Goal: Task Accomplishment & Management: Manage account settings

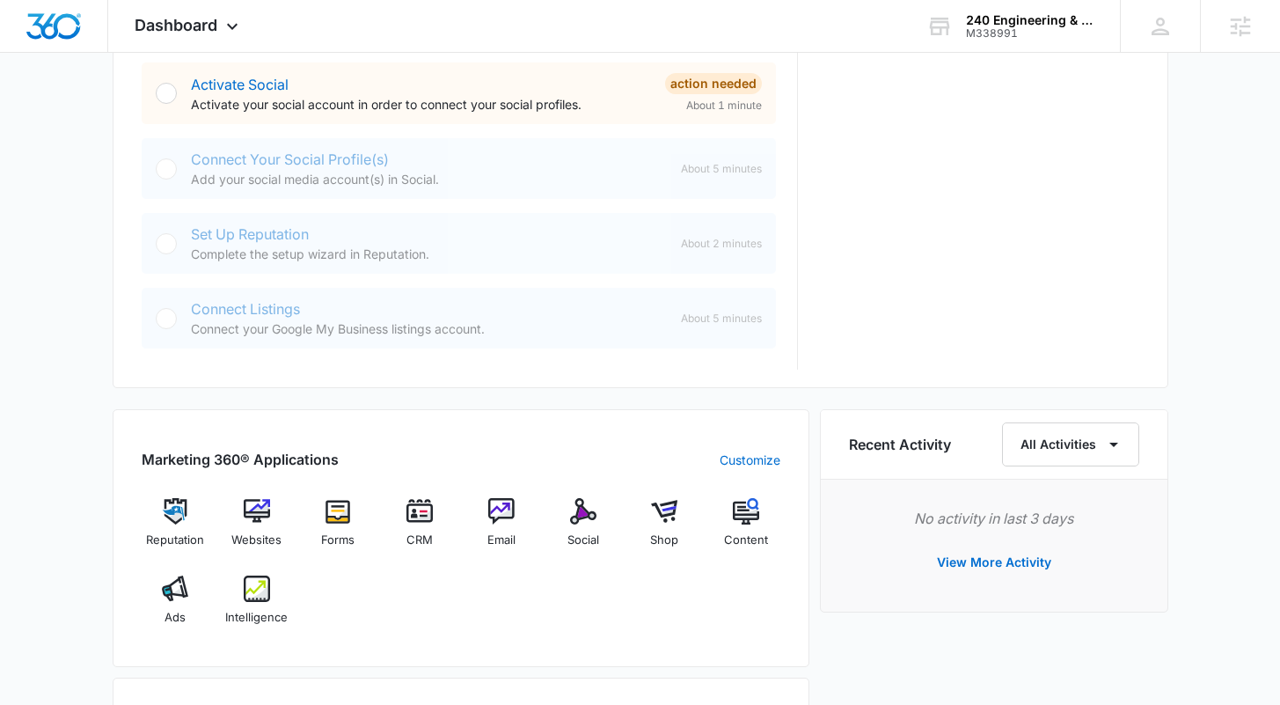
scroll to position [519, 0]
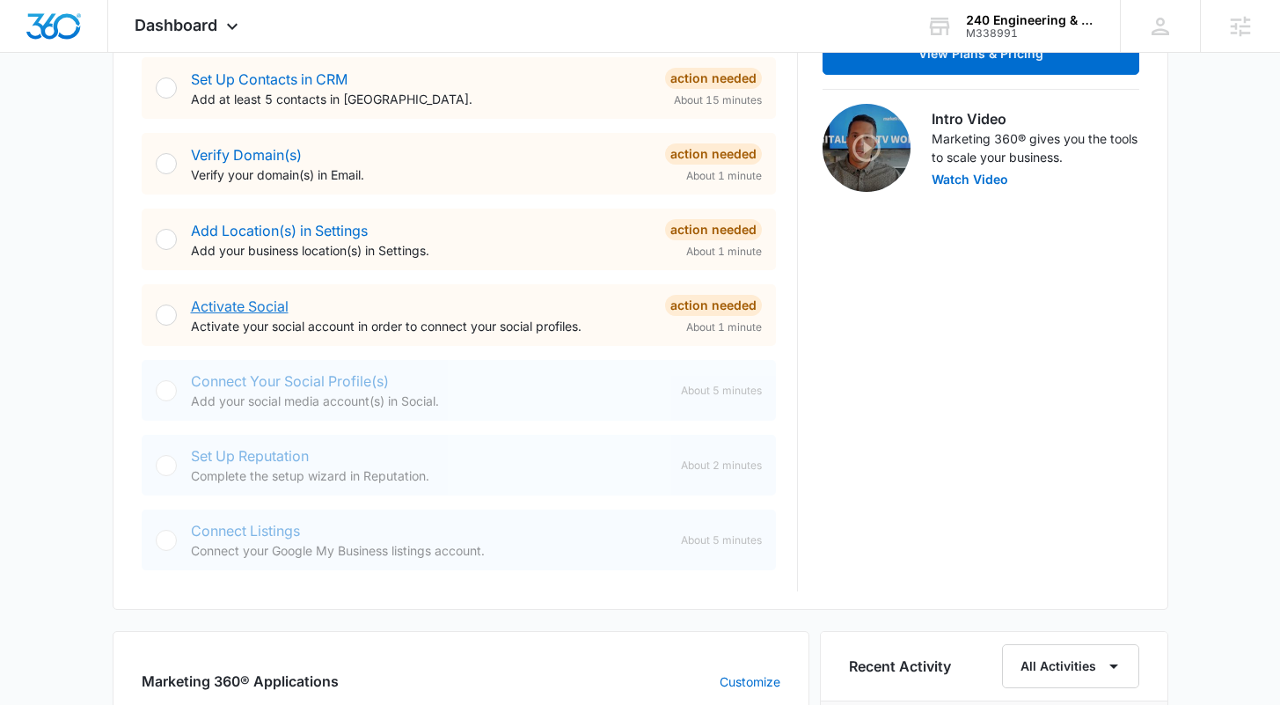
click at [251, 298] on link "Activate Social" at bounding box center [240, 306] width 98 height 18
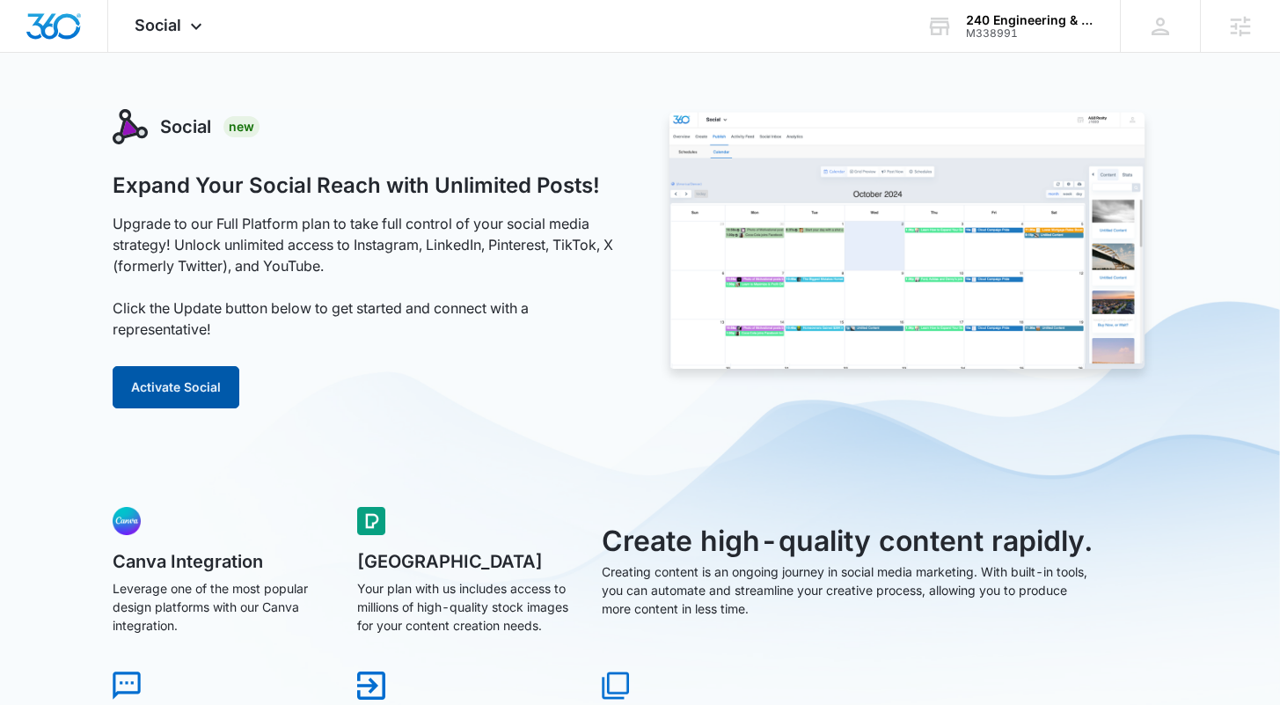
click at [221, 399] on button "Activate Social" at bounding box center [176, 387] width 127 height 42
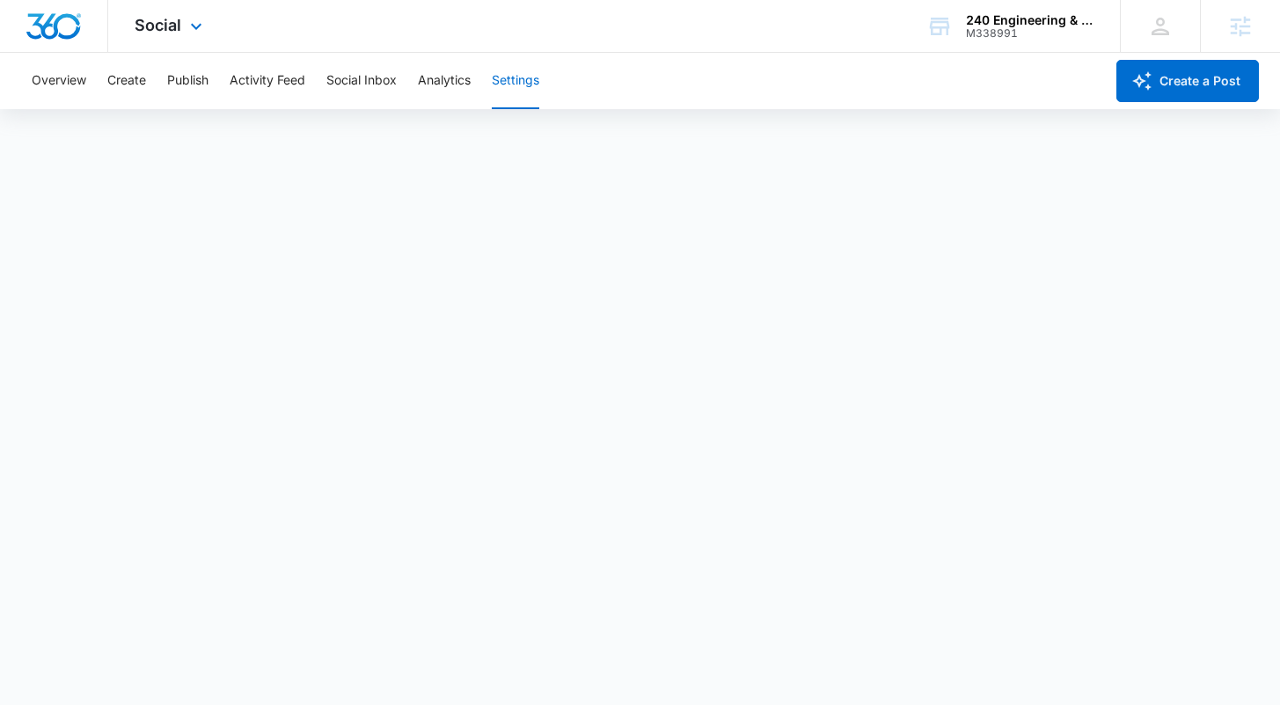
click at [70, 26] on img "Dashboard" at bounding box center [54, 26] width 56 height 26
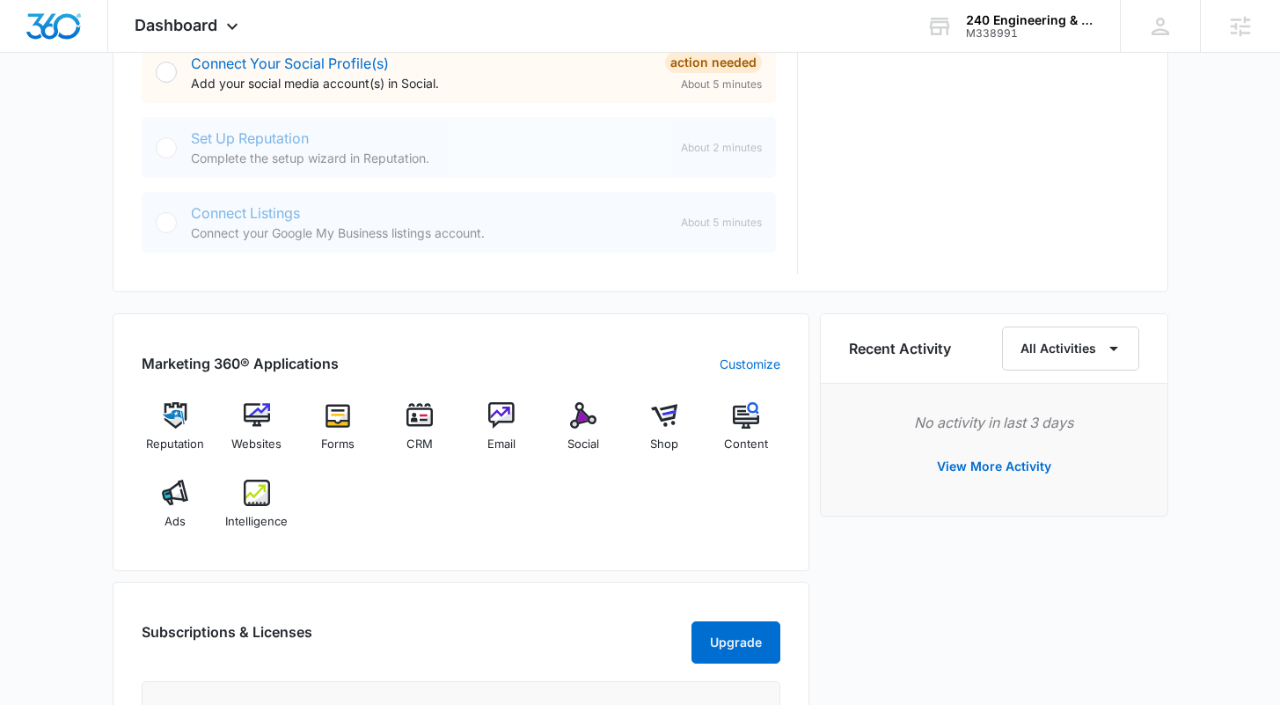
scroll to position [956, 0]
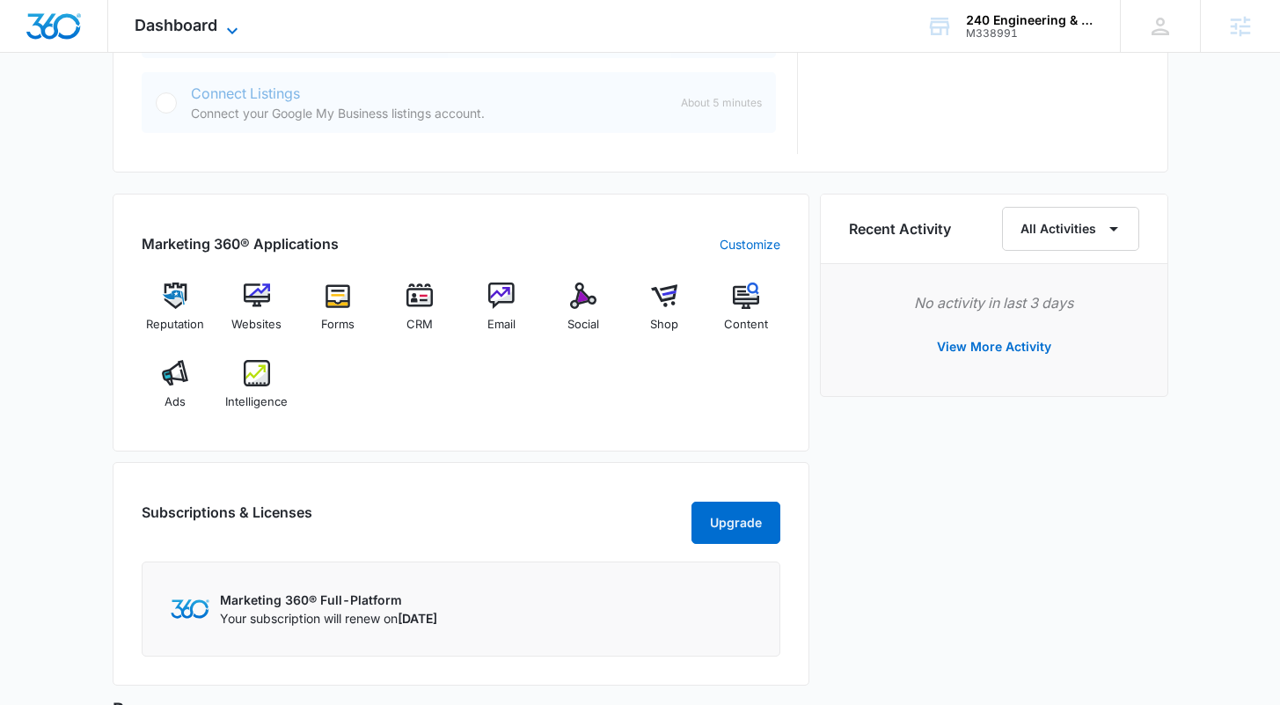
click at [189, 24] on span "Dashboard" at bounding box center [176, 25] width 83 height 18
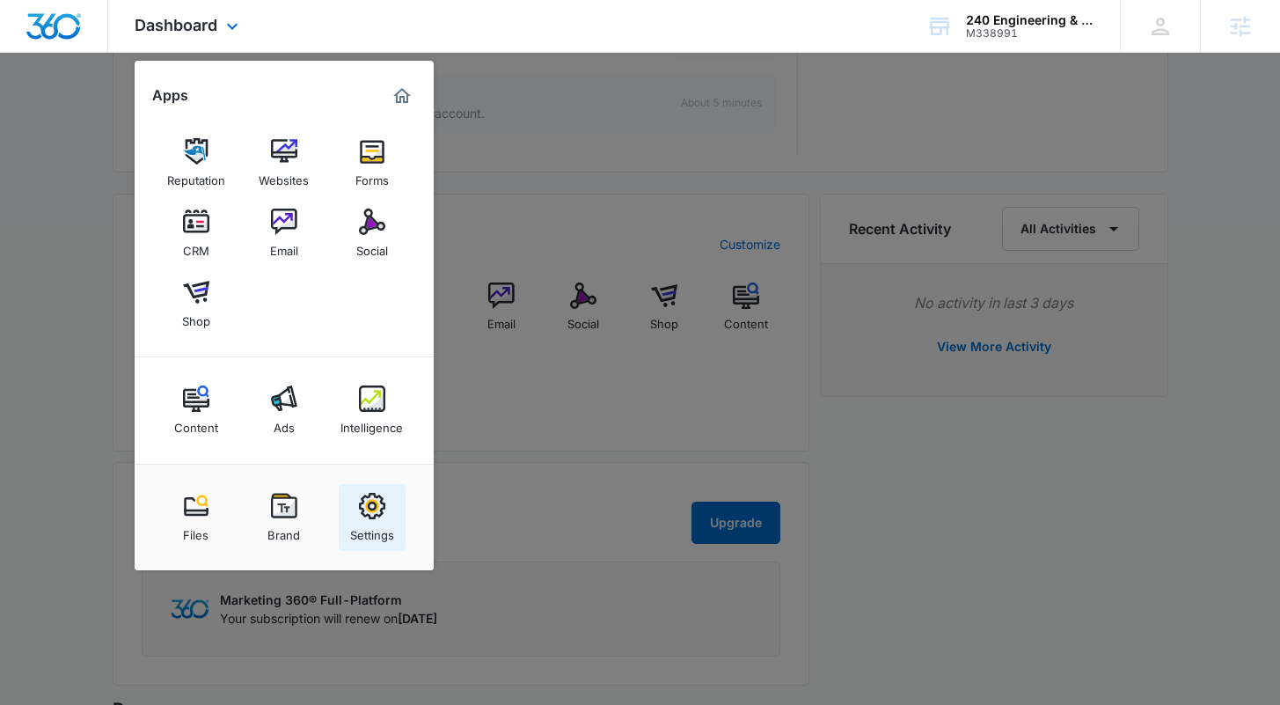
click at [370, 508] on img at bounding box center [372, 506] width 26 height 26
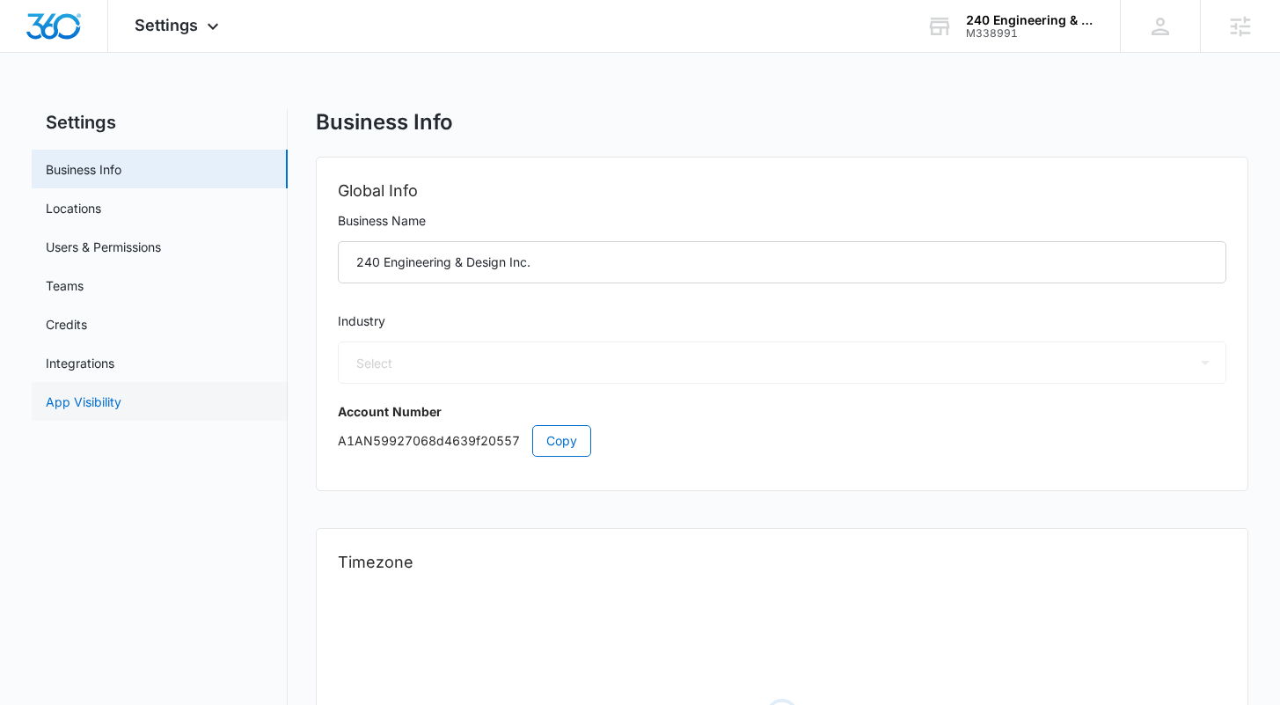
select select "33"
select select "US"
select select "America/[GEOGRAPHIC_DATA]"
click at [121, 403] on link "App Visibility" at bounding box center [84, 401] width 76 height 18
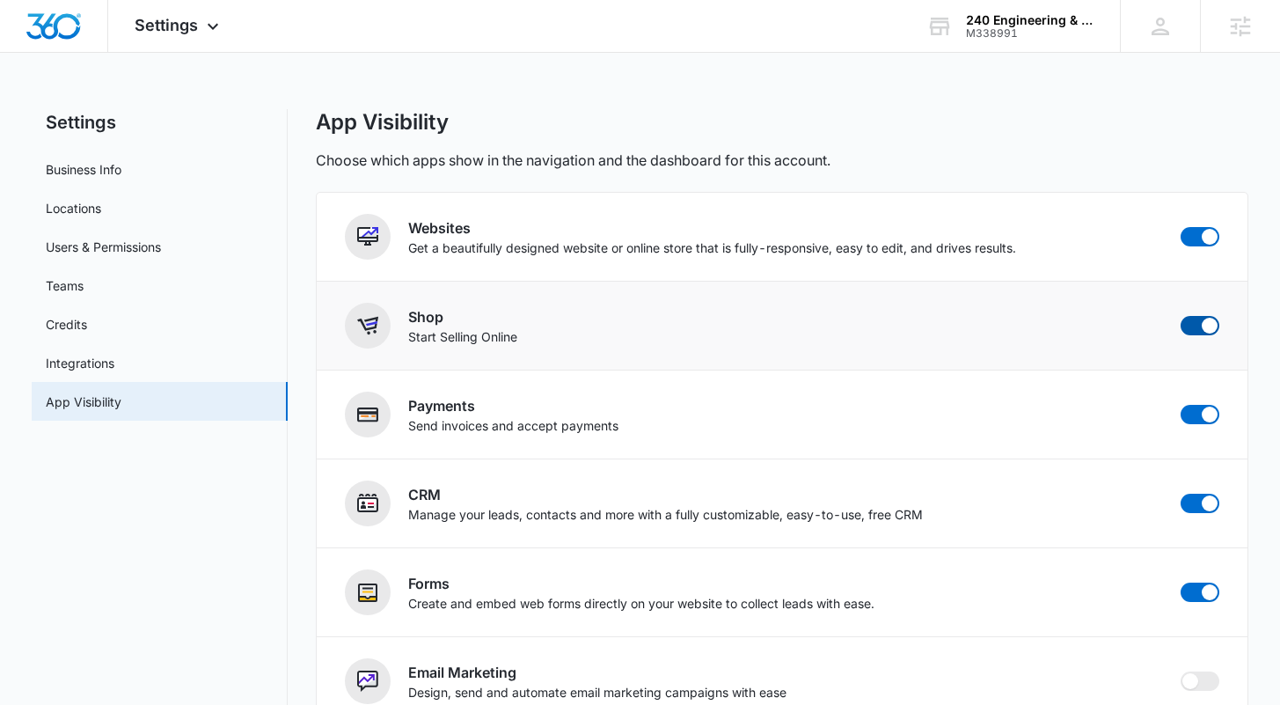
click at [1193, 332] on span at bounding box center [1200, 325] width 39 height 19
click at [1181, 316] on input "checkbox" at bounding box center [1180, 315] width 1 height 1
checkbox input "false"
click at [1073, 127] on div "App Visibility" at bounding box center [782, 122] width 932 height 26
click at [1194, 419] on span at bounding box center [1200, 414] width 39 height 19
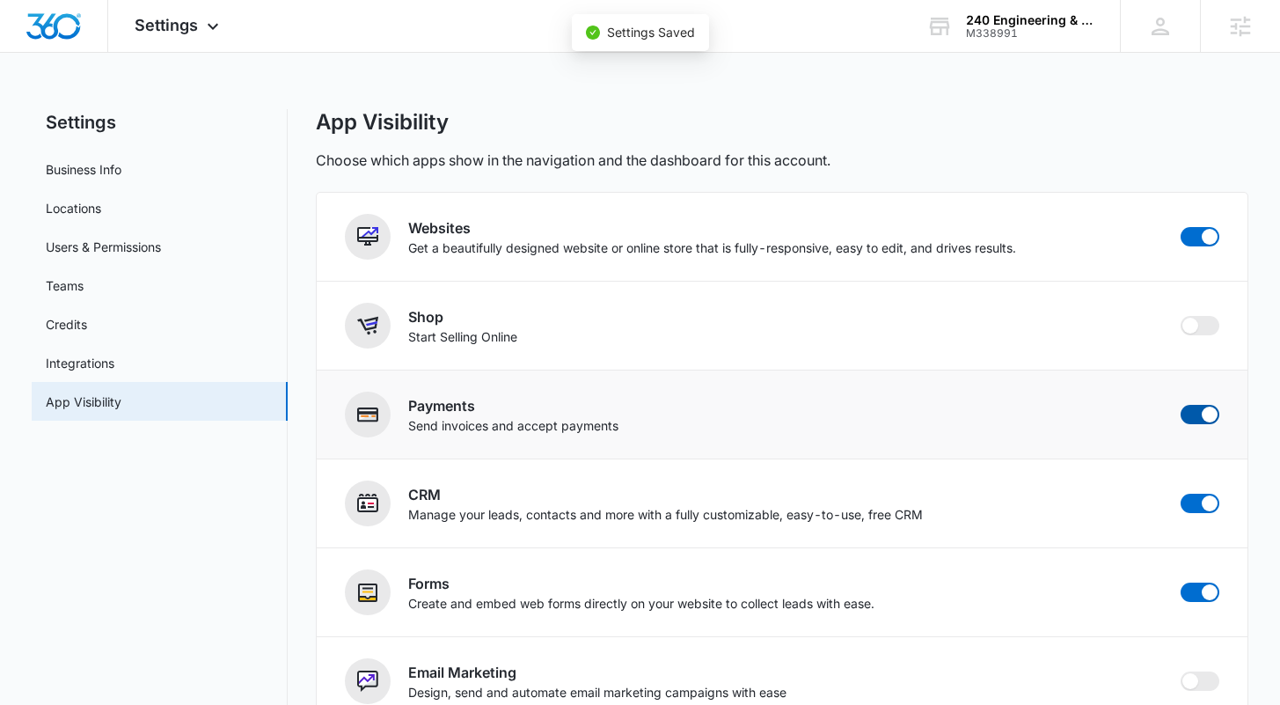
click at [1181, 405] on input "checkbox" at bounding box center [1180, 404] width 1 height 1
click at [1091, 143] on div "App Visibility Choose which apps show in the navigation and the dashboard for t…" at bounding box center [782, 140] width 932 height 62
checkbox input "false"
click at [40, 31] on img "Dashboard" at bounding box center [54, 26] width 56 height 26
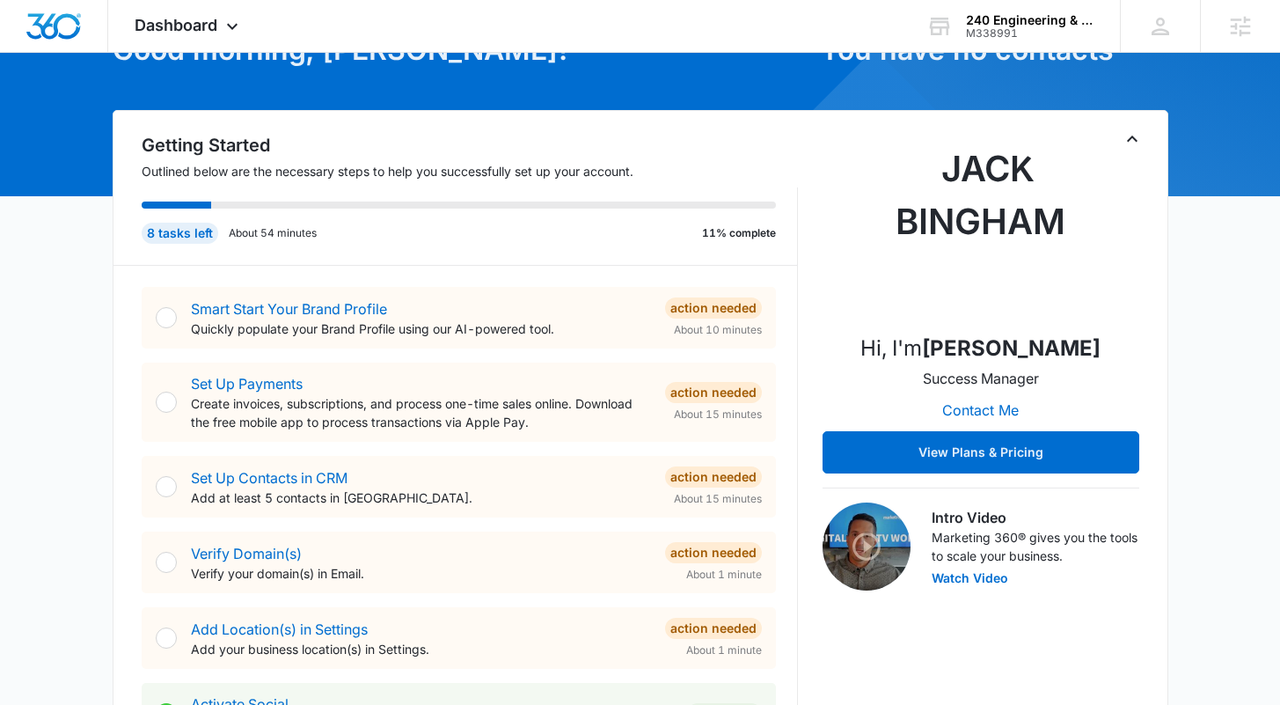
scroll to position [125, 0]
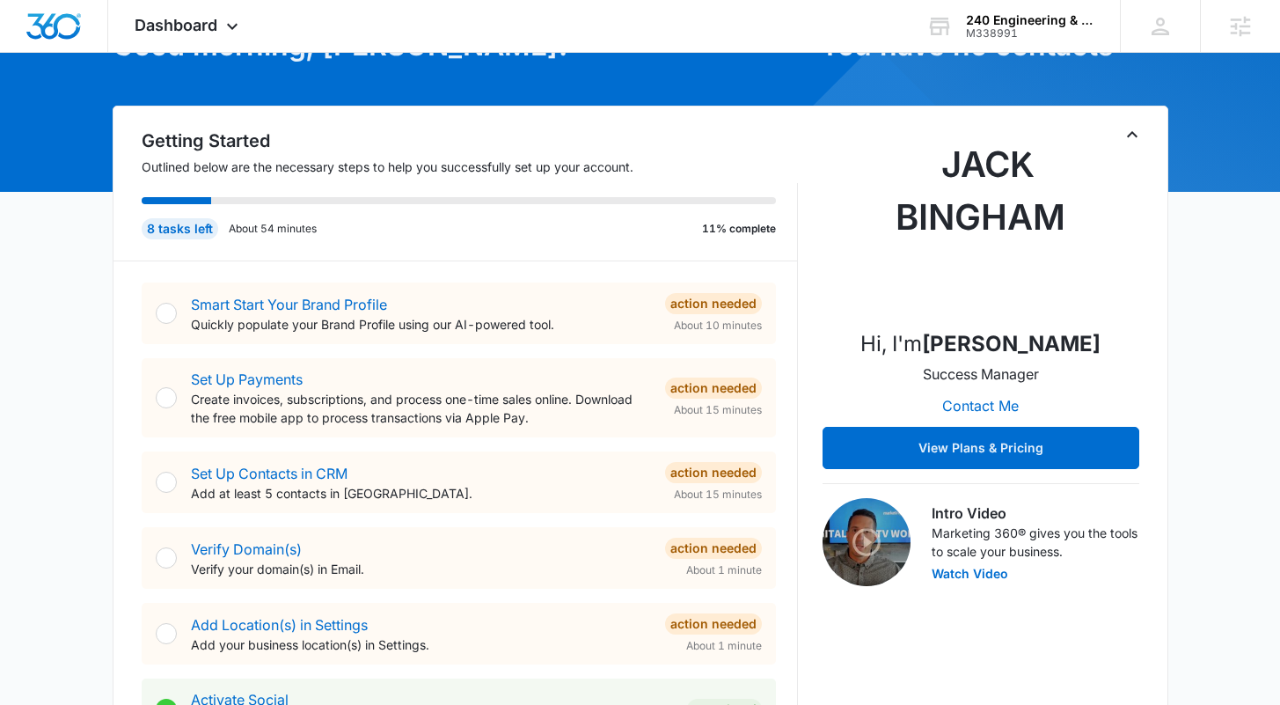
click at [802, 195] on div "Getting Started Outlined below are the necessary steps to help you successfully…" at bounding box center [641, 557] width 998 height 858
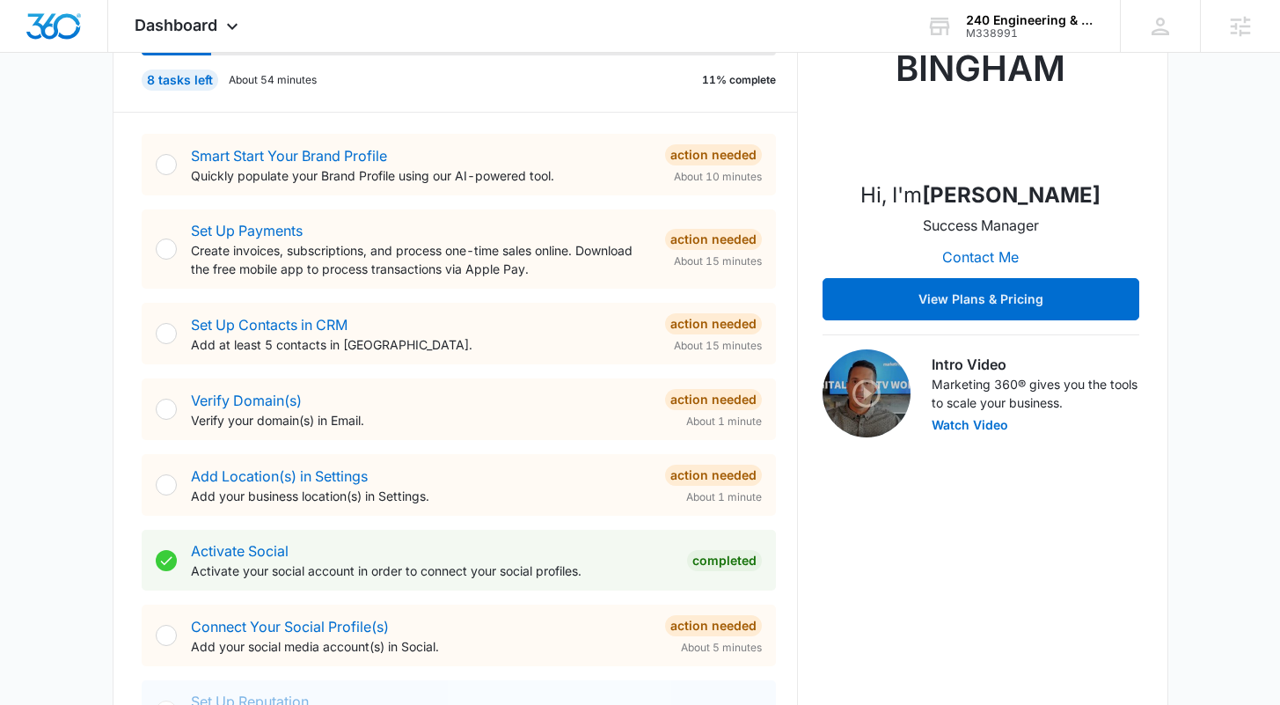
scroll to position [227, 0]
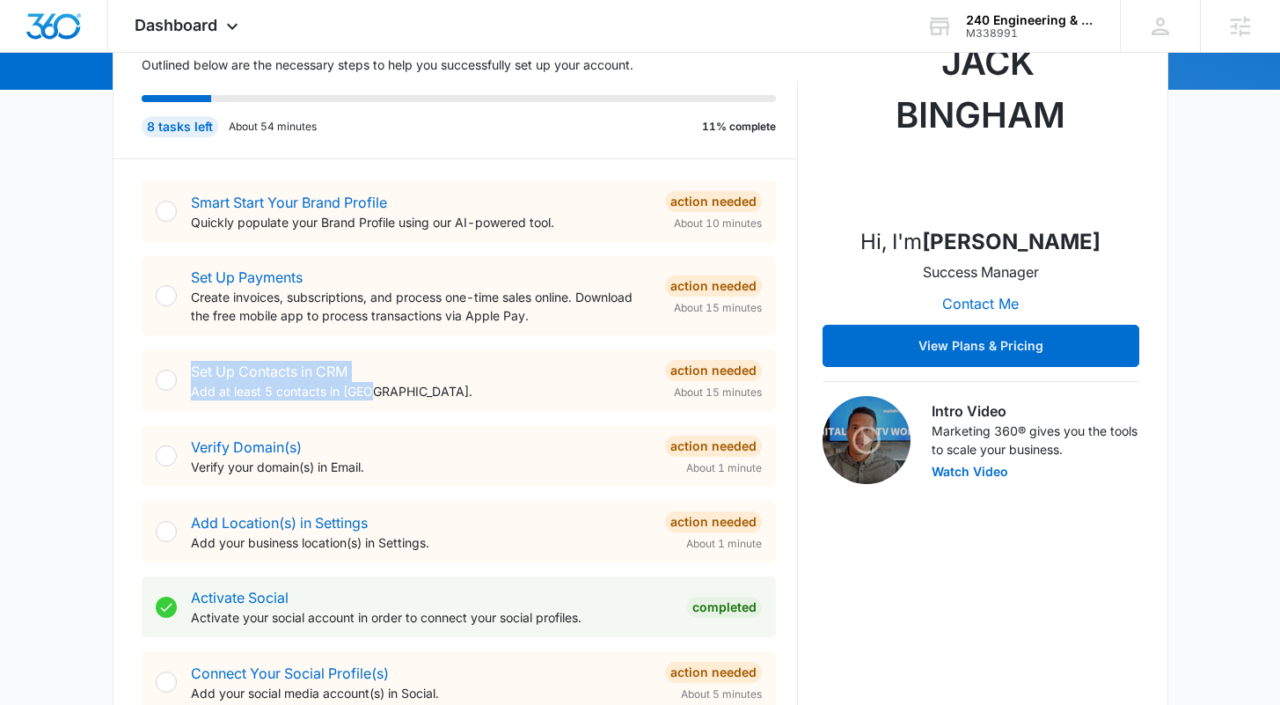
drag, startPoint x: 383, startPoint y: 395, endPoint x: 177, endPoint y: 373, distance: 207.1
click at [177, 373] on div "Set Up Contacts in CRM Add at least 5 contacts in [GEOGRAPHIC_DATA]. Action Nee…" at bounding box center [459, 380] width 634 height 62
click at [441, 390] on p "Add at least 5 contacts in [GEOGRAPHIC_DATA]." at bounding box center [421, 391] width 460 height 18
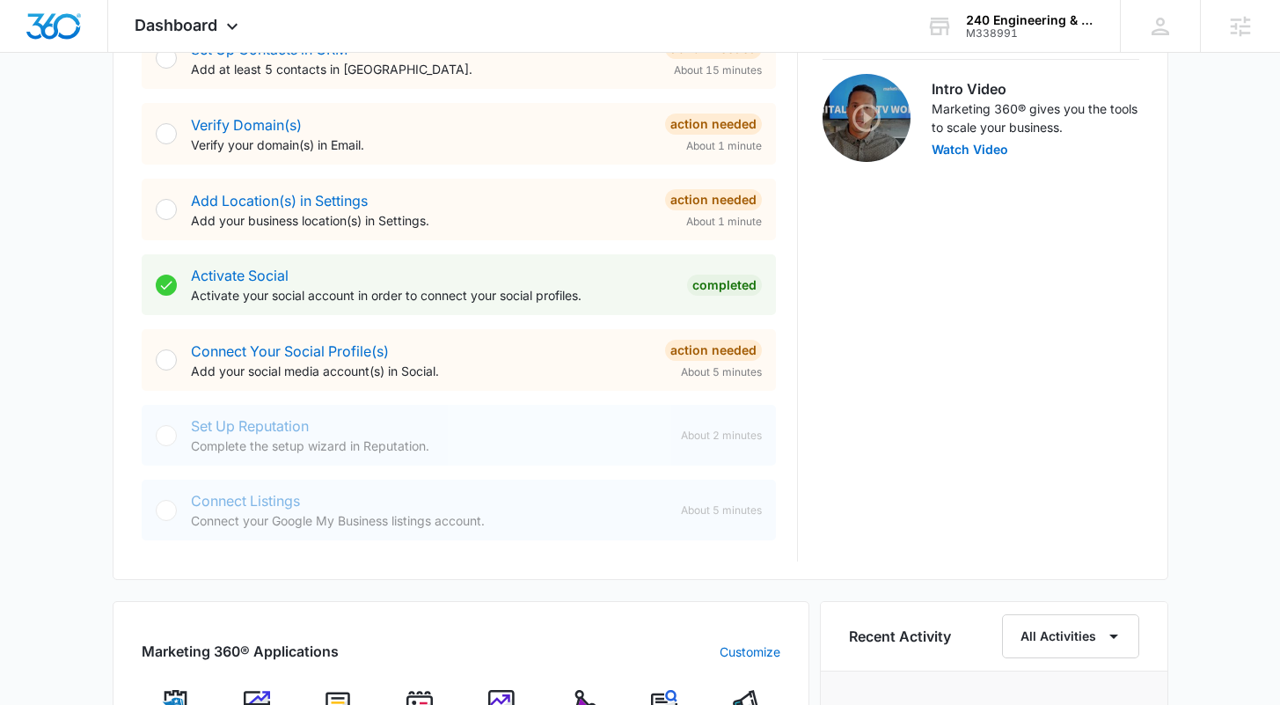
scroll to position [550, 0]
drag, startPoint x: 455, startPoint y: 377, endPoint x: 125, endPoint y: 361, distance: 330.4
click at [125, 361] on div "Getting Started Outlined below are the necessary steps to help you successfully…" at bounding box center [641, 130] width 1056 height 898
click at [511, 369] on p "Add your social media account(s) in Social." at bounding box center [421, 370] width 460 height 18
click at [304, 355] on link "Connect Your Social Profile(s)" at bounding box center [290, 350] width 198 height 18
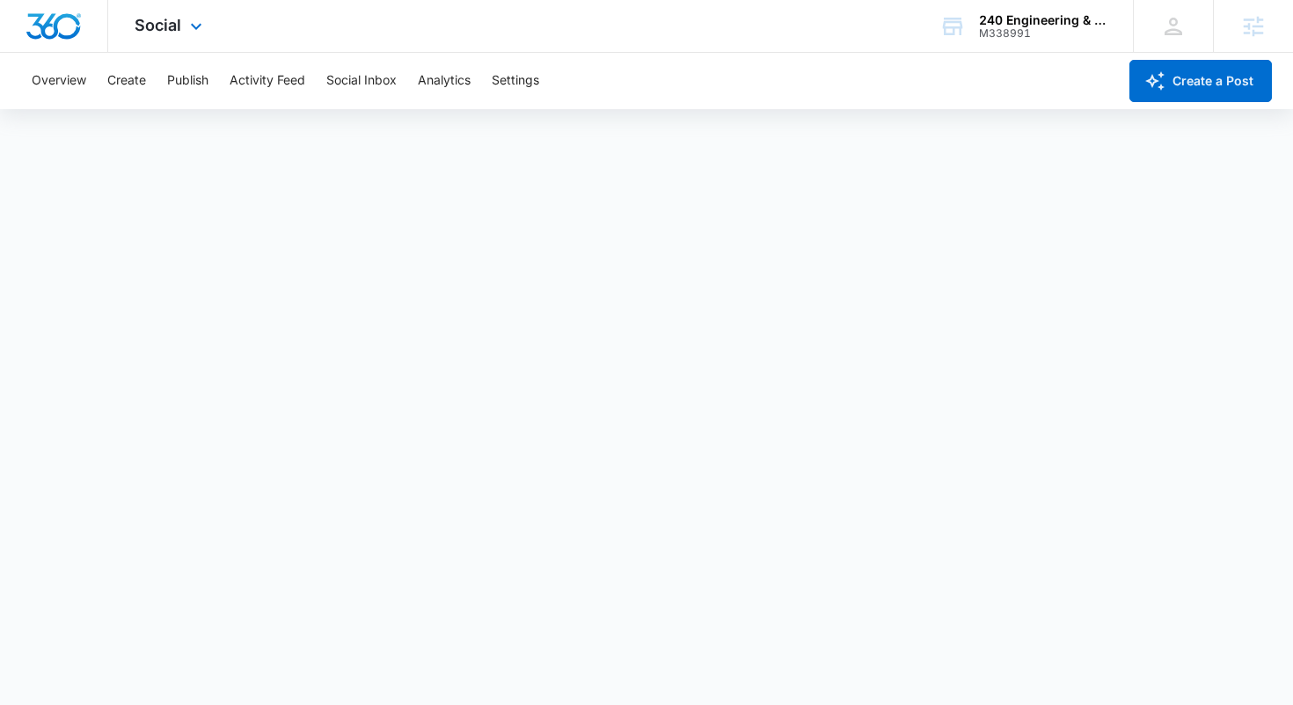
click at [61, 28] on img "Dashboard" at bounding box center [54, 26] width 56 height 26
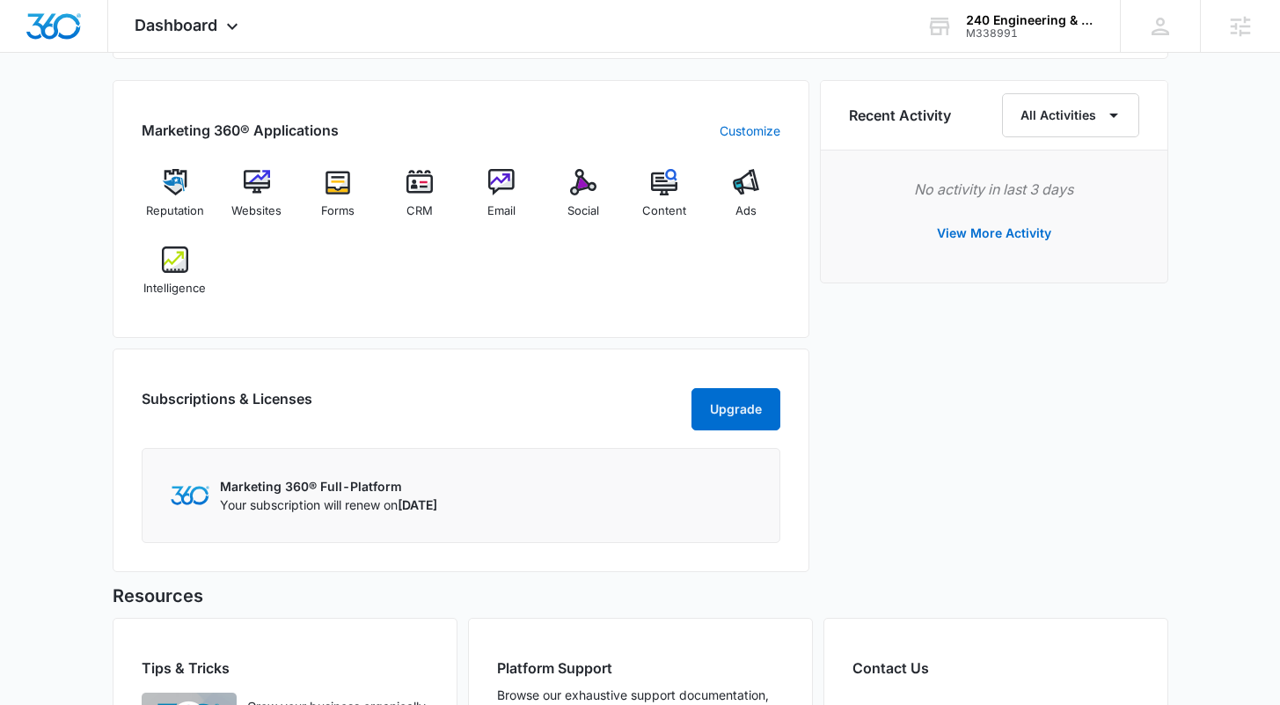
scroll to position [1071, 0]
click at [897, 341] on div "Recent Activity All Activities No activity in last 3 days View More Activity" at bounding box center [994, 330] width 348 height 502
click at [273, 211] on span "Websites" at bounding box center [256, 210] width 50 height 18
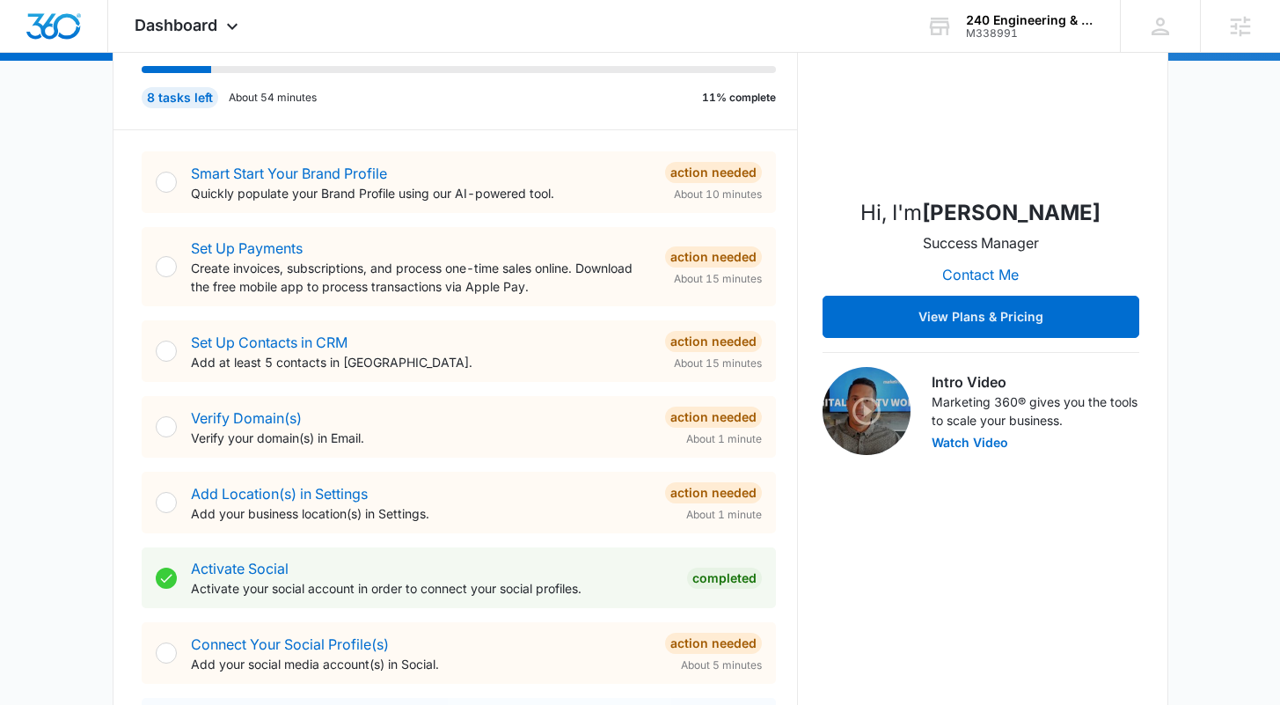
scroll to position [480, 0]
